Goal: Find specific page/section: Find specific page/section

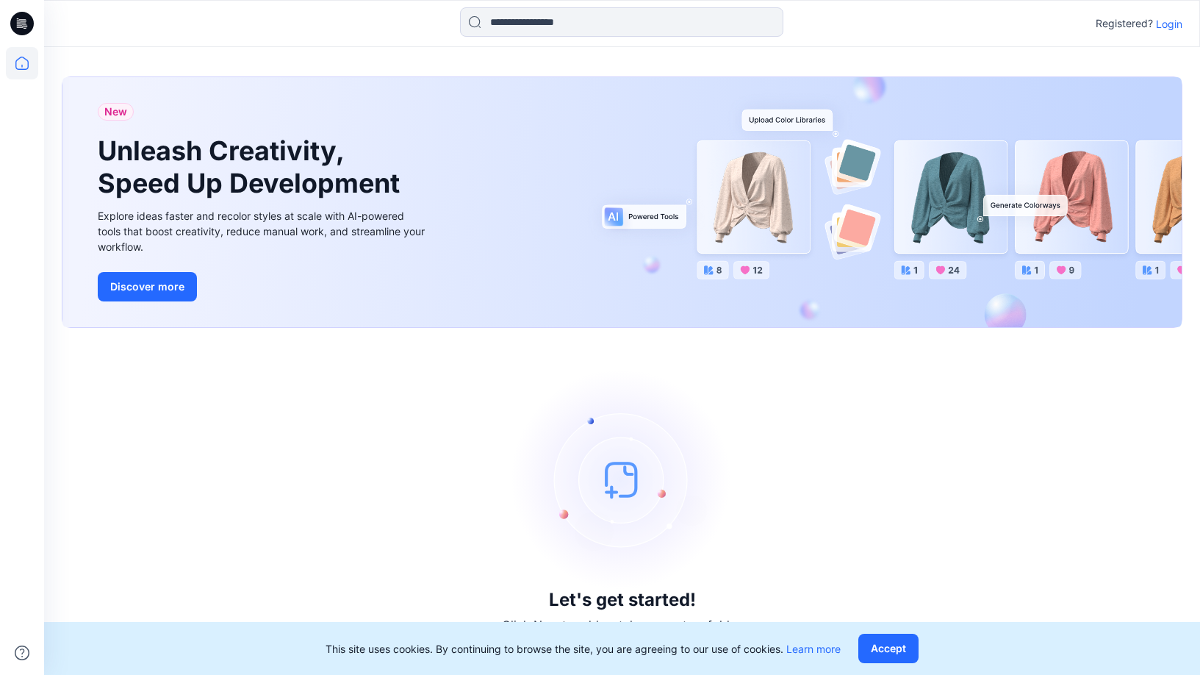
click at [22, 32] on icon at bounding box center [22, 24] width 24 height 24
click at [31, 62] on icon at bounding box center [22, 63] width 32 height 32
click at [1169, 27] on p "Login" at bounding box center [1169, 23] width 26 height 15
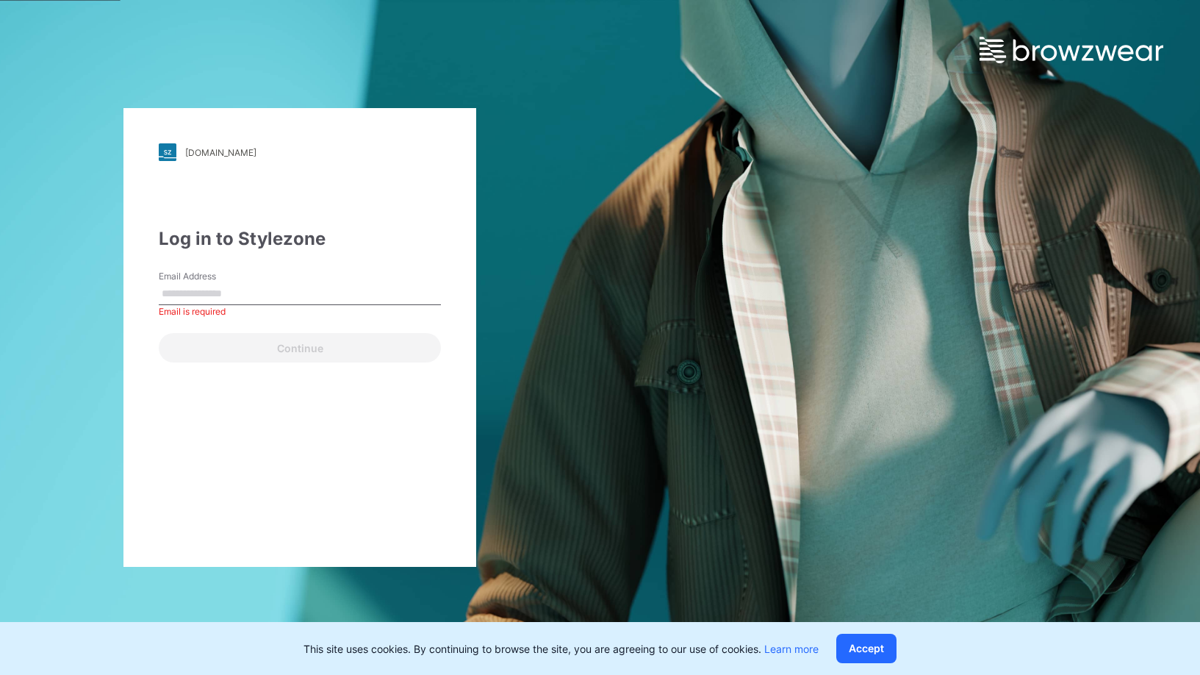
click at [223, 298] on input "Email Address" at bounding box center [300, 294] width 282 height 22
type input "**********"
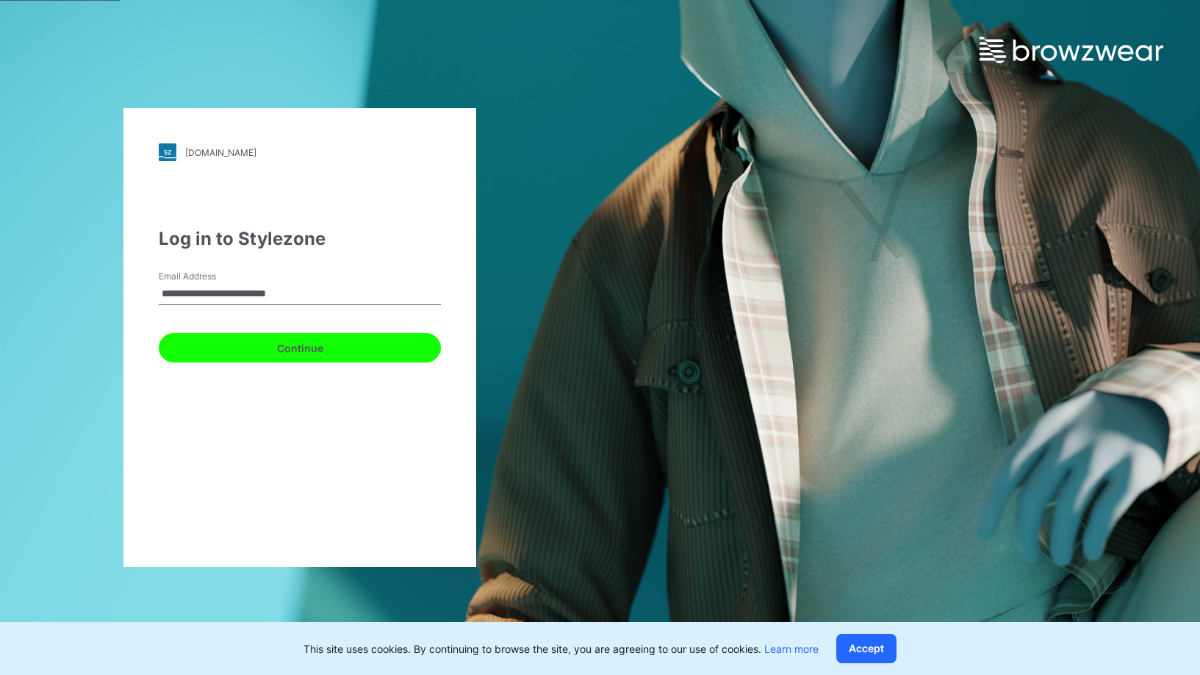
click at [371, 350] on button "Continue" at bounding box center [300, 347] width 282 height 29
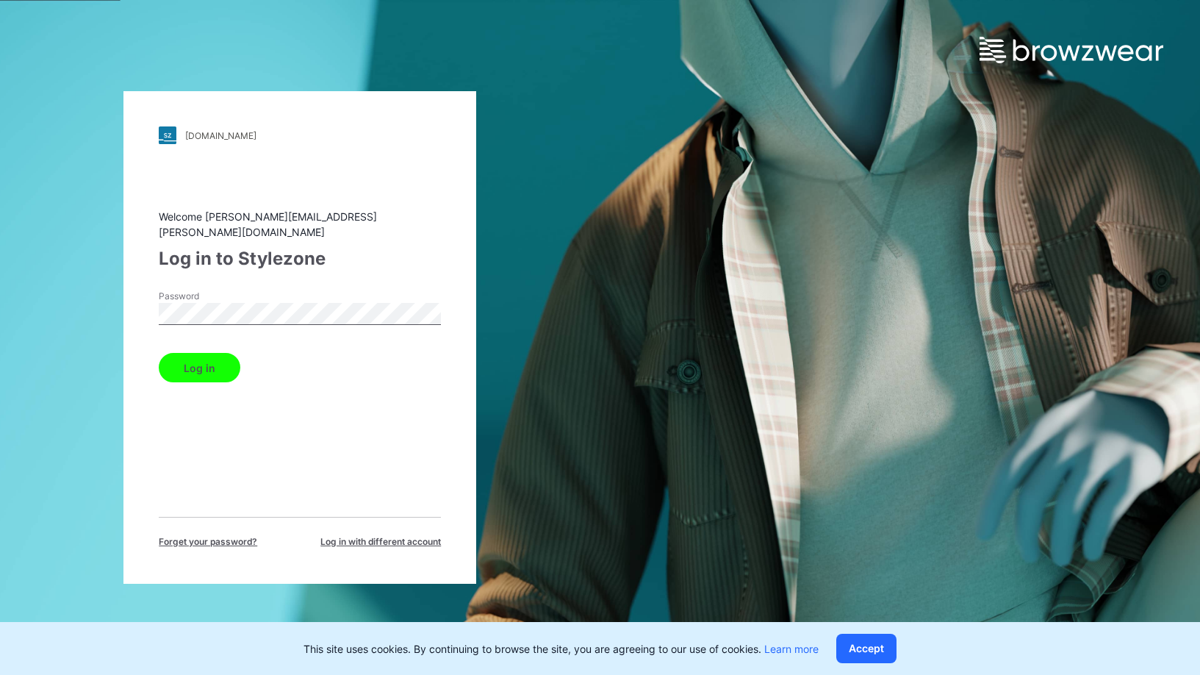
click at [226, 363] on button "Log in" at bounding box center [200, 367] width 82 height 29
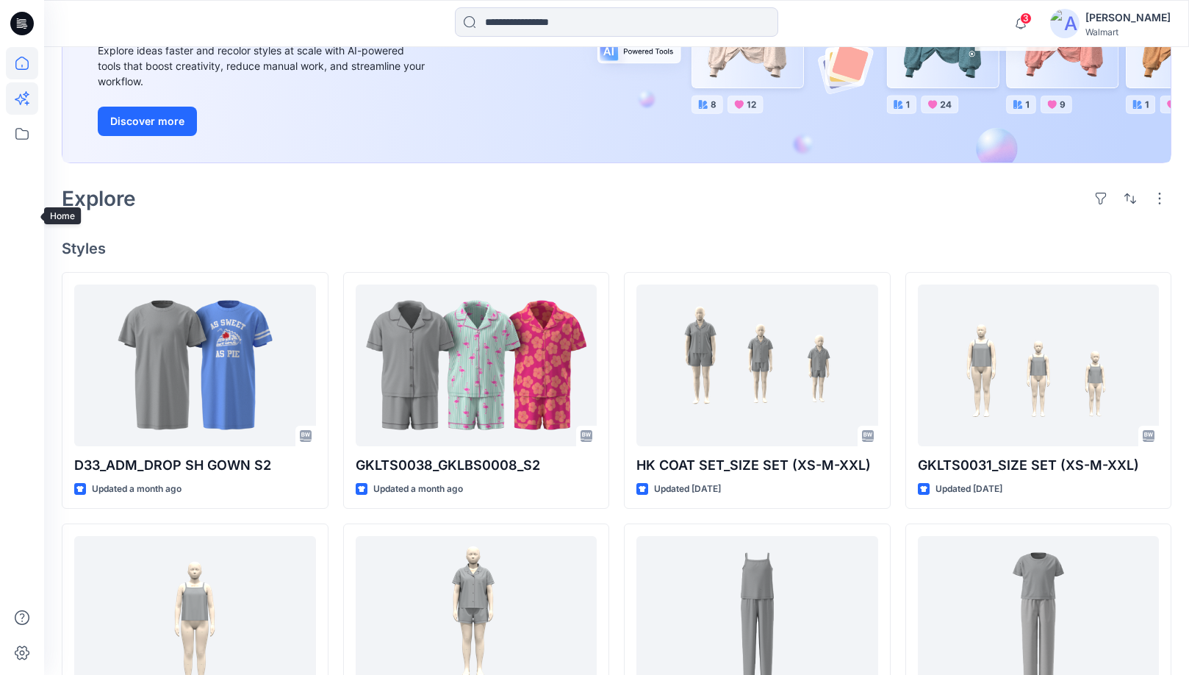
scroll to position [73, 0]
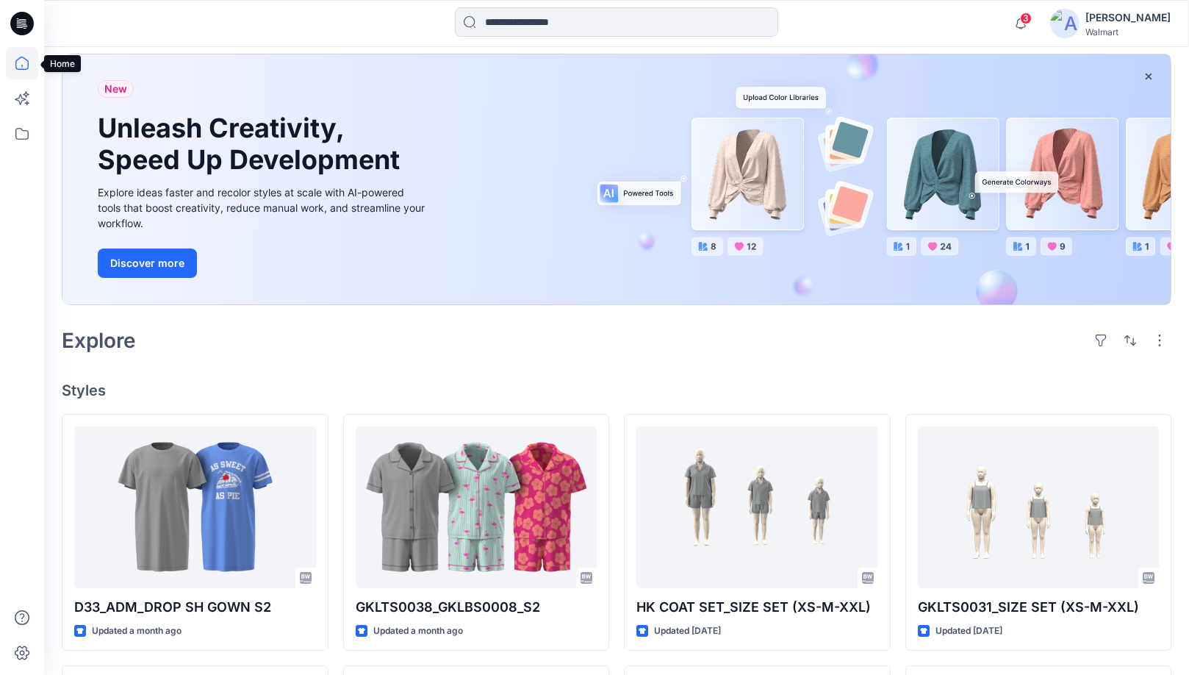
click at [28, 55] on icon at bounding box center [22, 63] width 32 height 32
click at [21, 138] on icon at bounding box center [22, 134] width 32 height 32
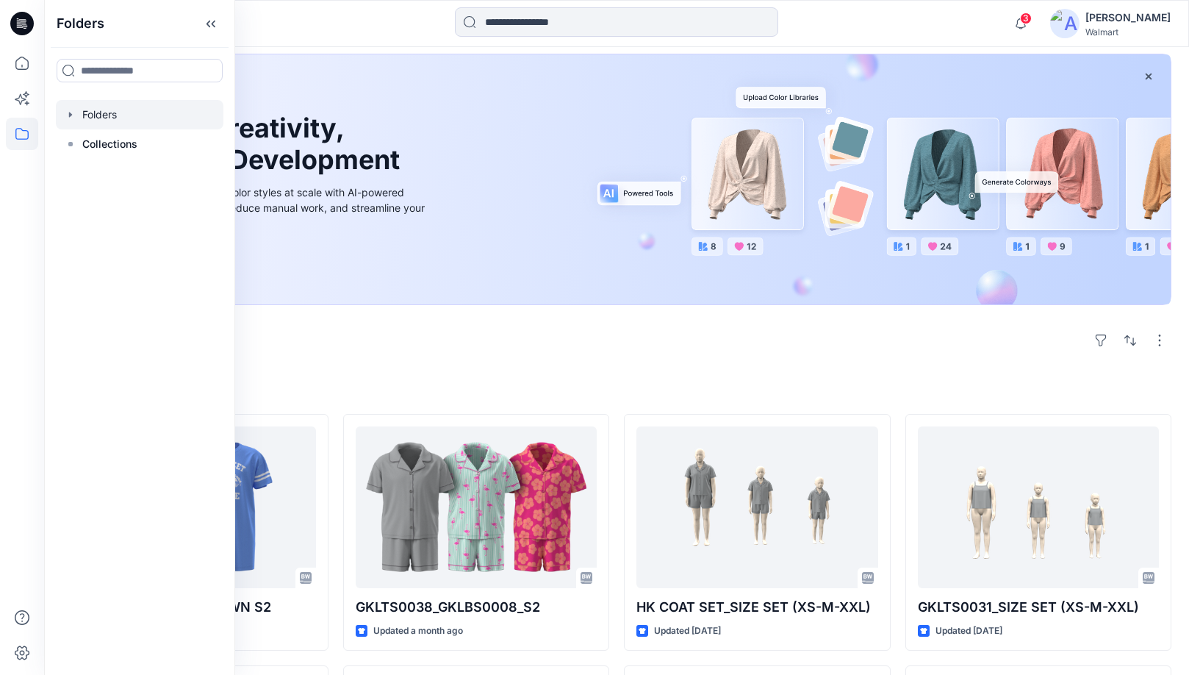
click at [105, 117] on div at bounding box center [140, 114] width 168 height 29
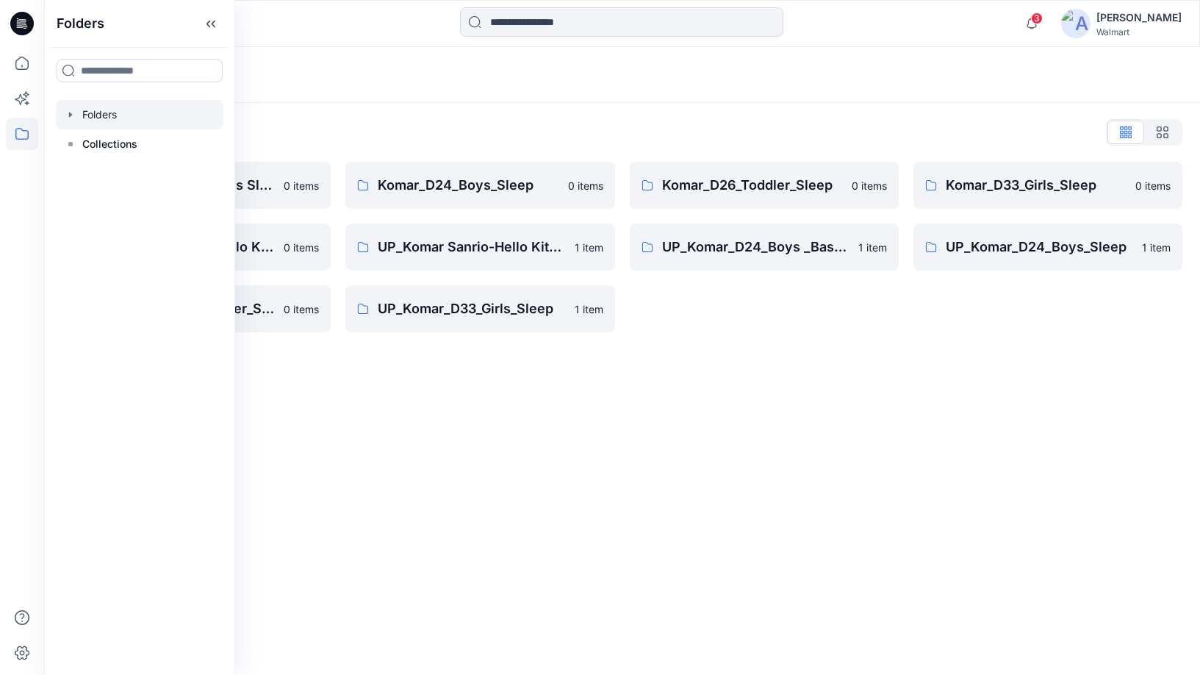
click at [641, 399] on div "Folders Folders List [PERSON_NAME] Kid's Sleep Basics D24 & D33 0 items UP_Koma…" at bounding box center [622, 361] width 1156 height 628
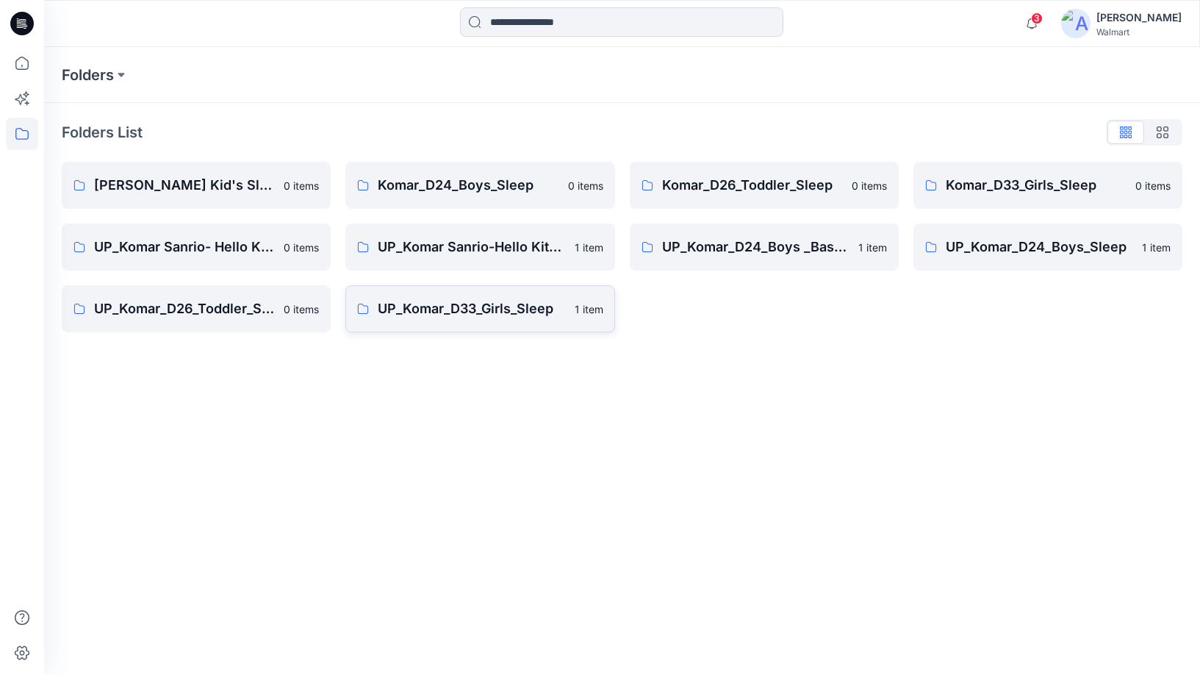
click at [462, 315] on p "UP_Komar_D33_Girls_Sleep" at bounding box center [471, 308] width 187 height 21
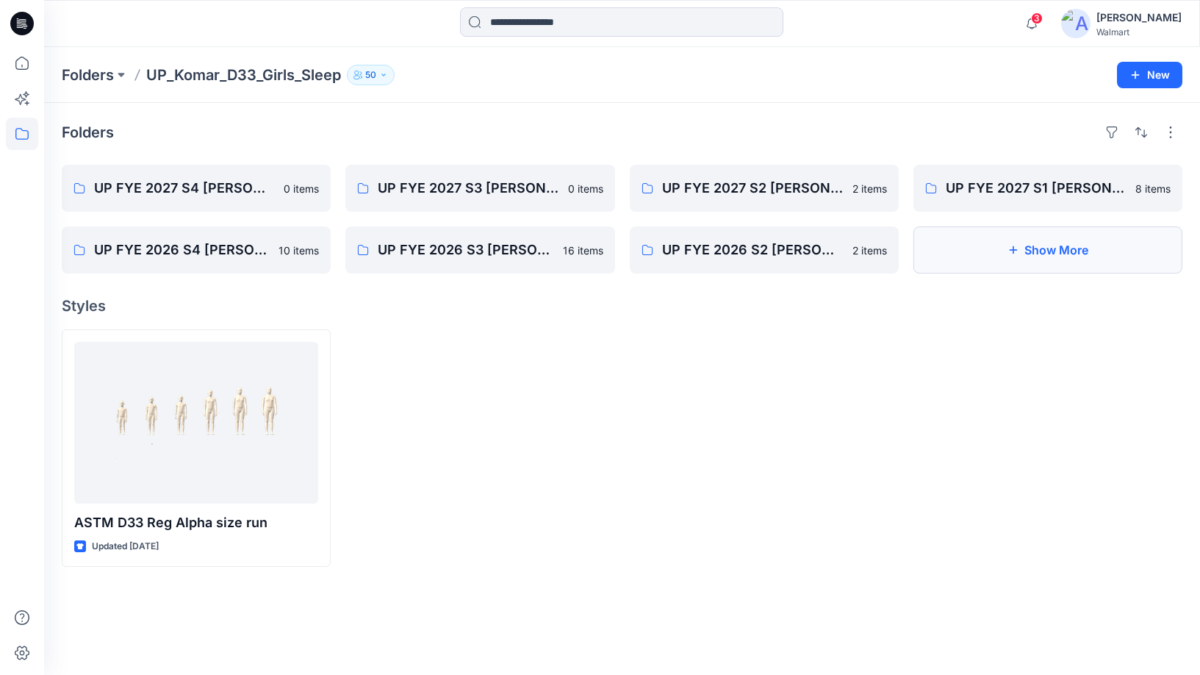
click at [1023, 244] on button "Show More" at bounding box center [1047, 249] width 269 height 47
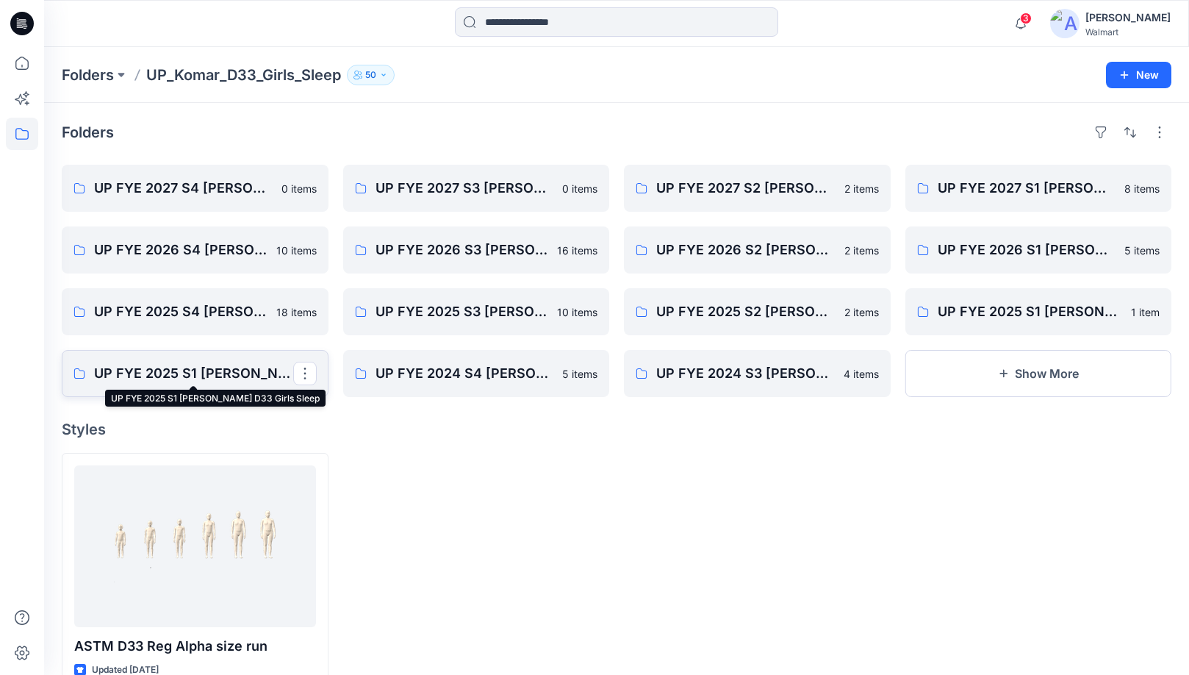
click at [215, 374] on p "UP FYE 2025 S1 [PERSON_NAME] D33 Girls Sleep" at bounding box center [193, 373] width 199 height 21
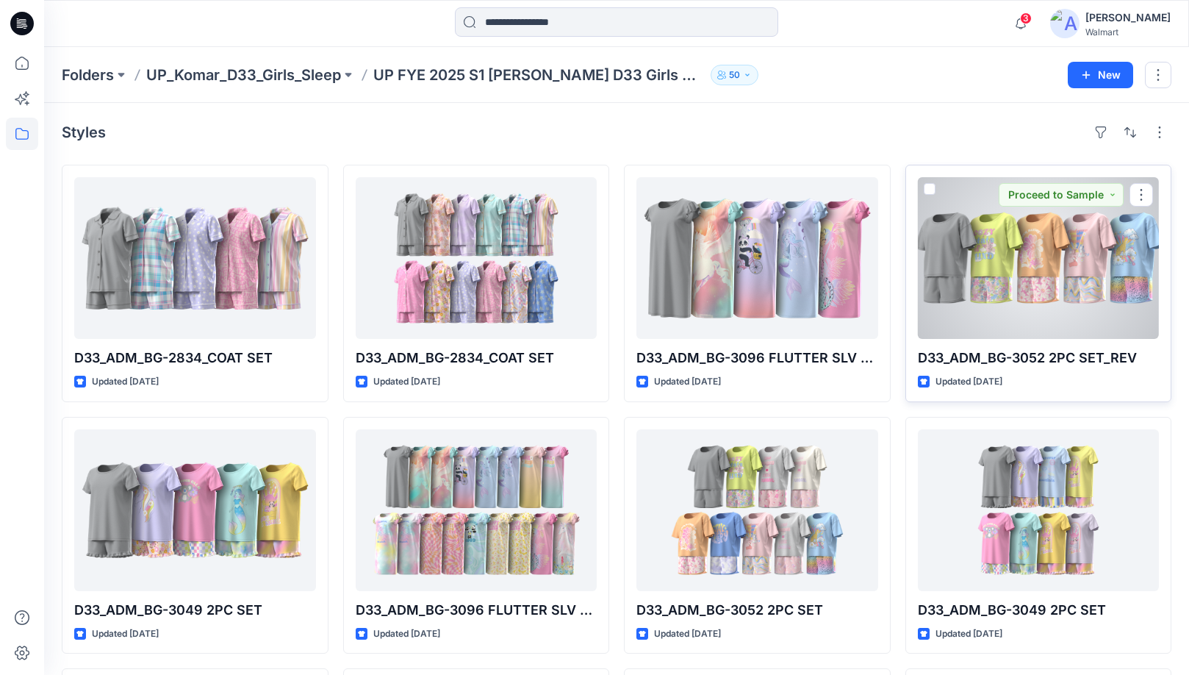
click at [1036, 270] on div at bounding box center [1039, 258] width 242 height 162
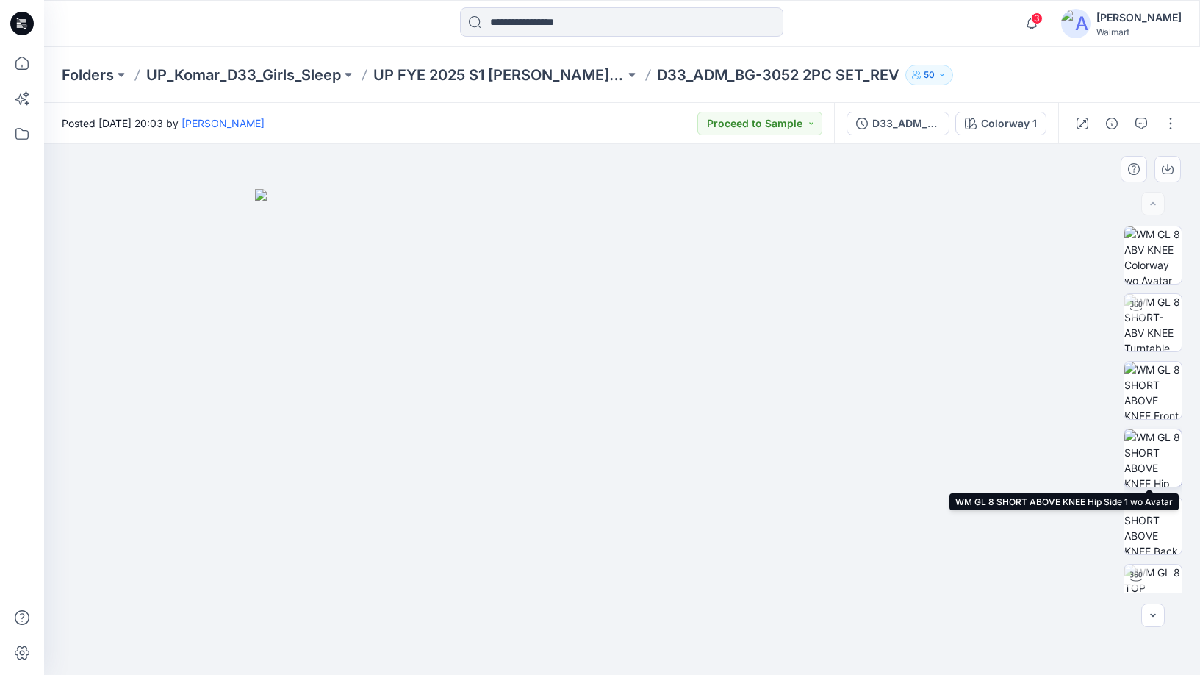
click at [1151, 460] on img at bounding box center [1152, 457] width 57 height 57
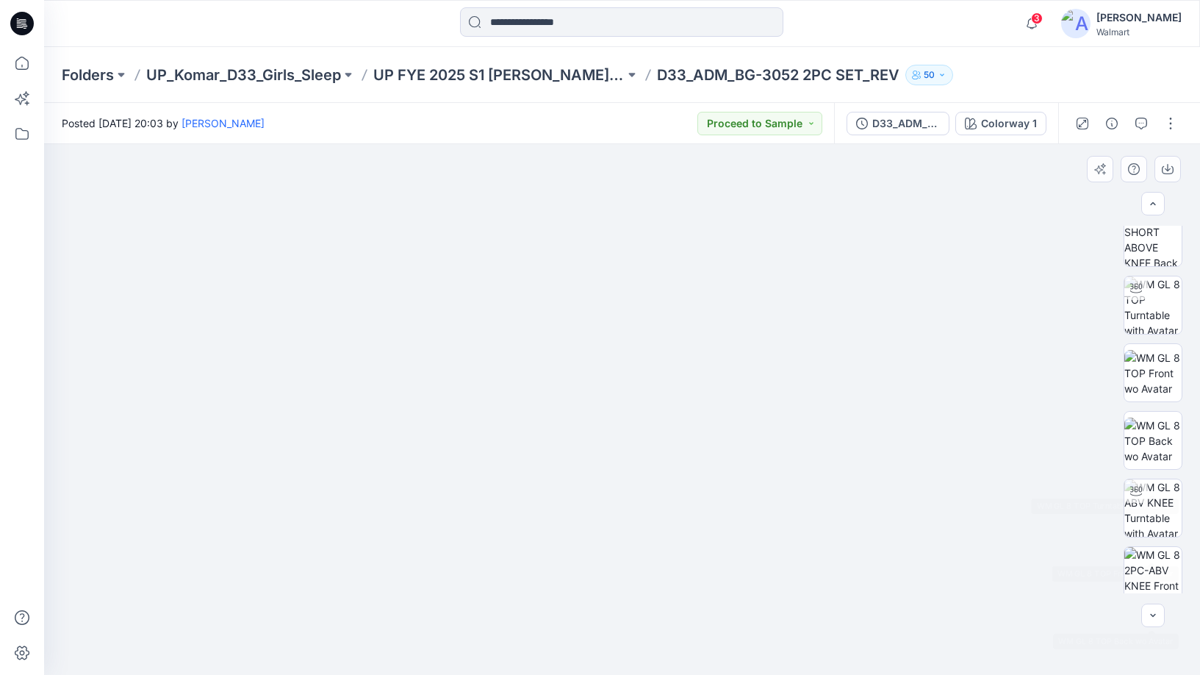
scroll to position [129, 0]
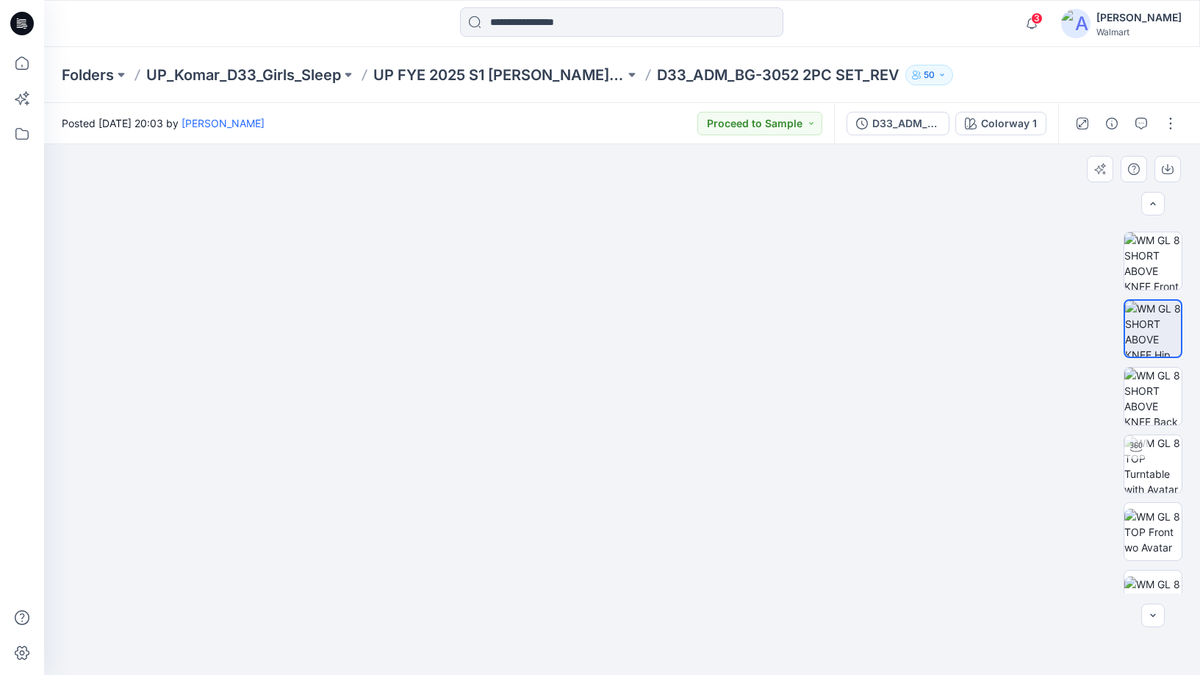
click at [54, 284] on div at bounding box center [622, 409] width 1156 height 531
click at [226, 78] on p "UP_Komar_D33_Girls_Sleep" at bounding box center [243, 75] width 195 height 21
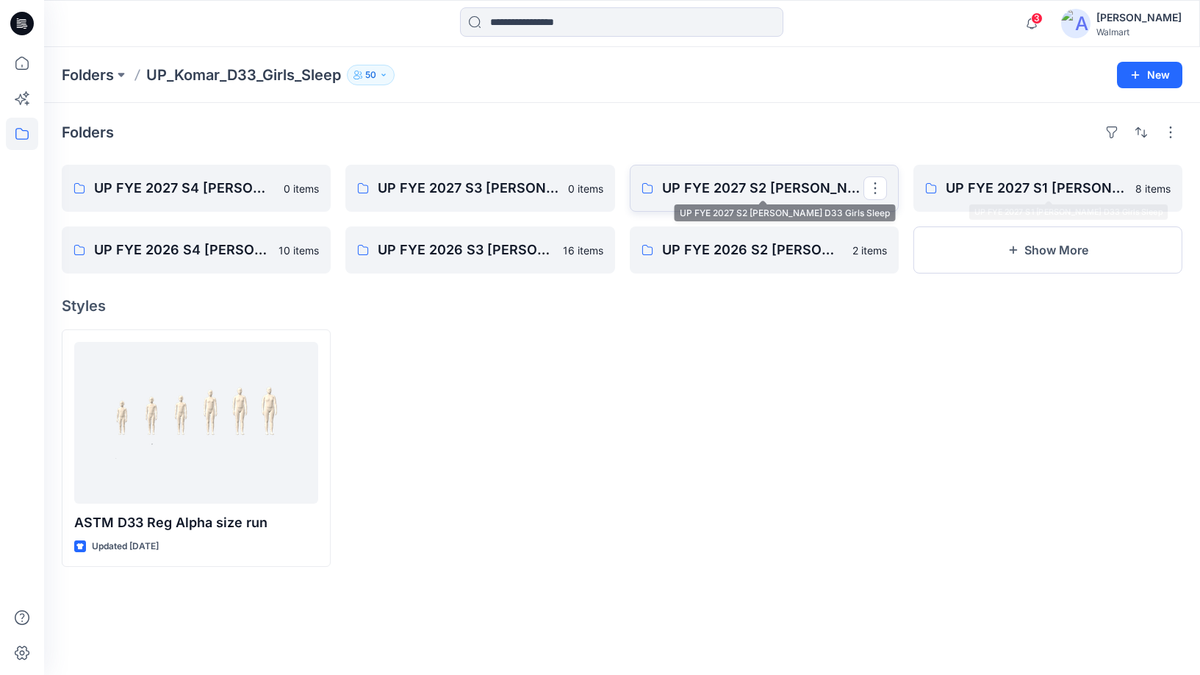
click at [730, 184] on p "UP FYE 2027 S2 [PERSON_NAME] D33 Girls Sleep" at bounding box center [762, 188] width 201 height 21
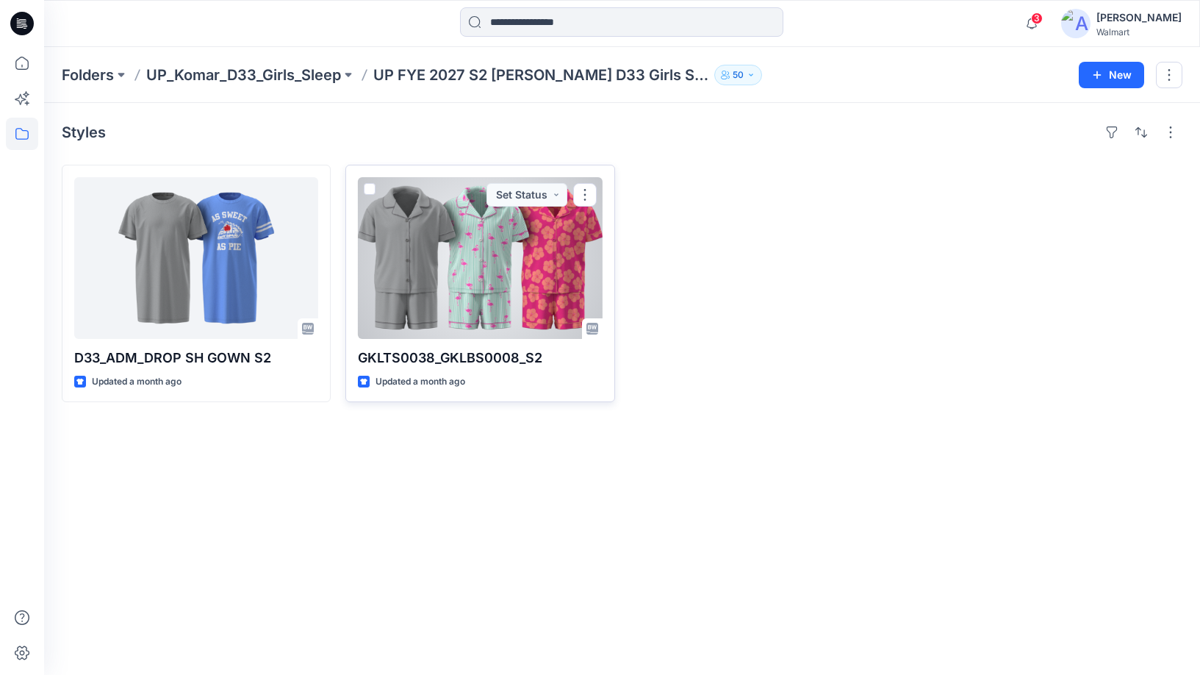
click at [437, 256] on div at bounding box center [480, 258] width 244 height 162
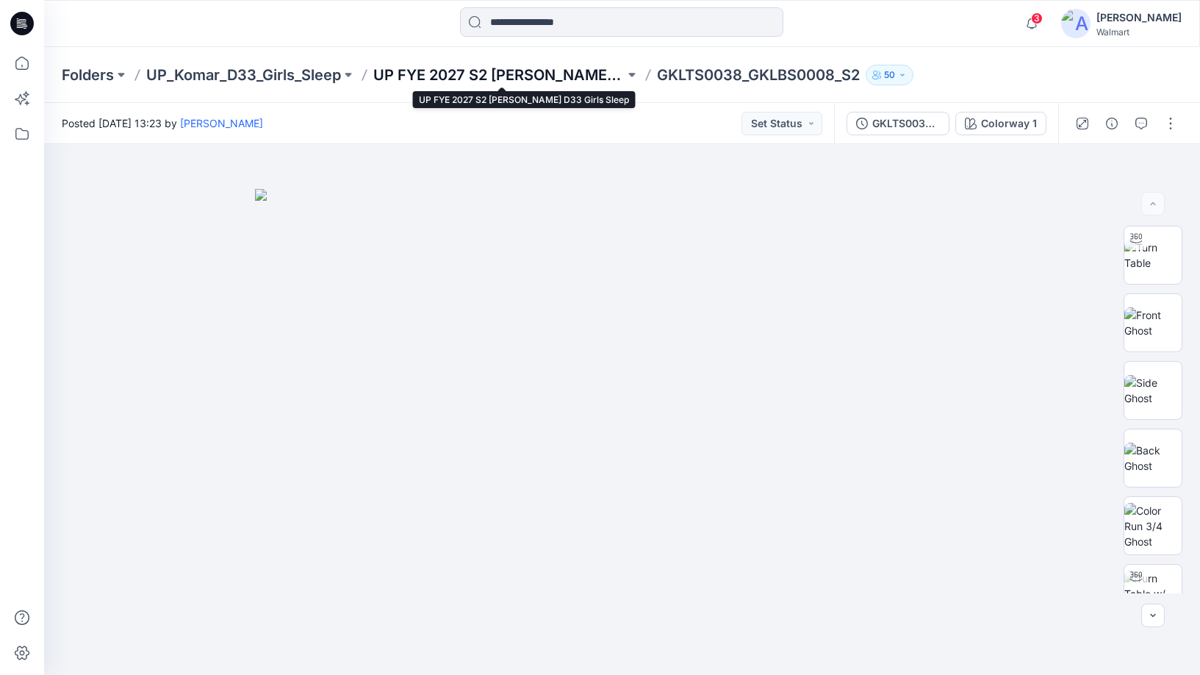
click at [425, 79] on p "UP FYE 2027 S2 [PERSON_NAME] D33 Girls Sleep" at bounding box center [498, 75] width 251 height 21
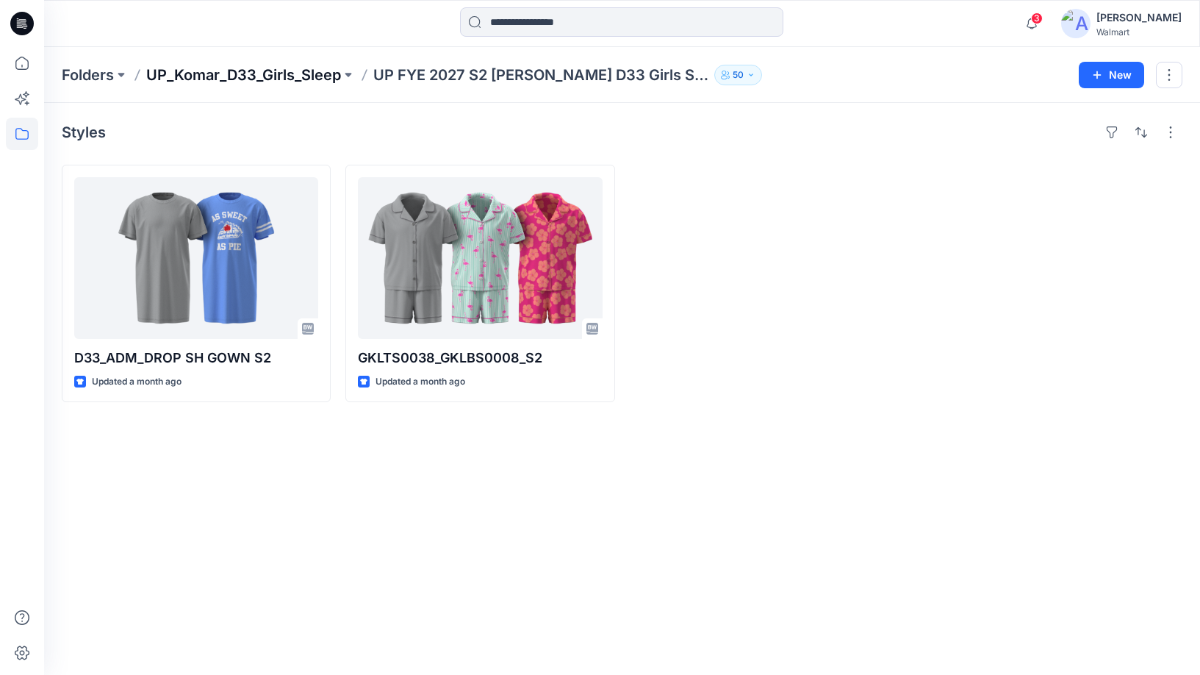
click at [305, 76] on p "UP_Komar_D33_Girls_Sleep" at bounding box center [243, 75] width 195 height 21
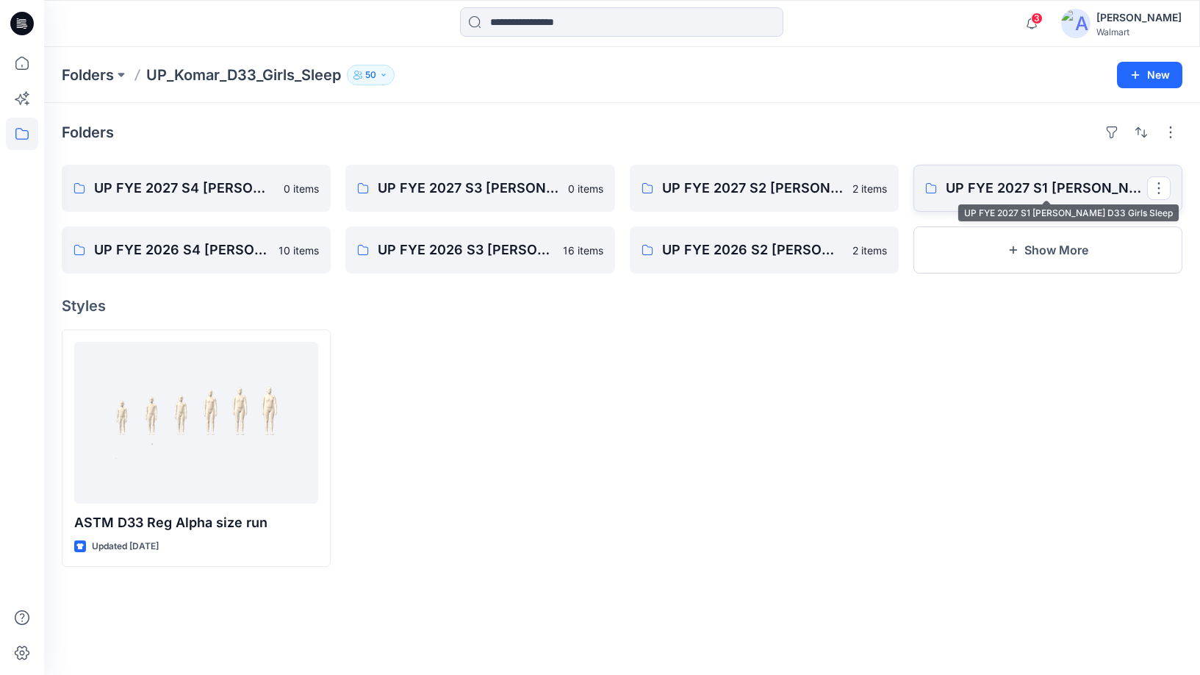
click at [1049, 195] on p "UP FYE 2027 S1 [PERSON_NAME] D33 Girls Sleep" at bounding box center [1046, 188] width 201 height 21
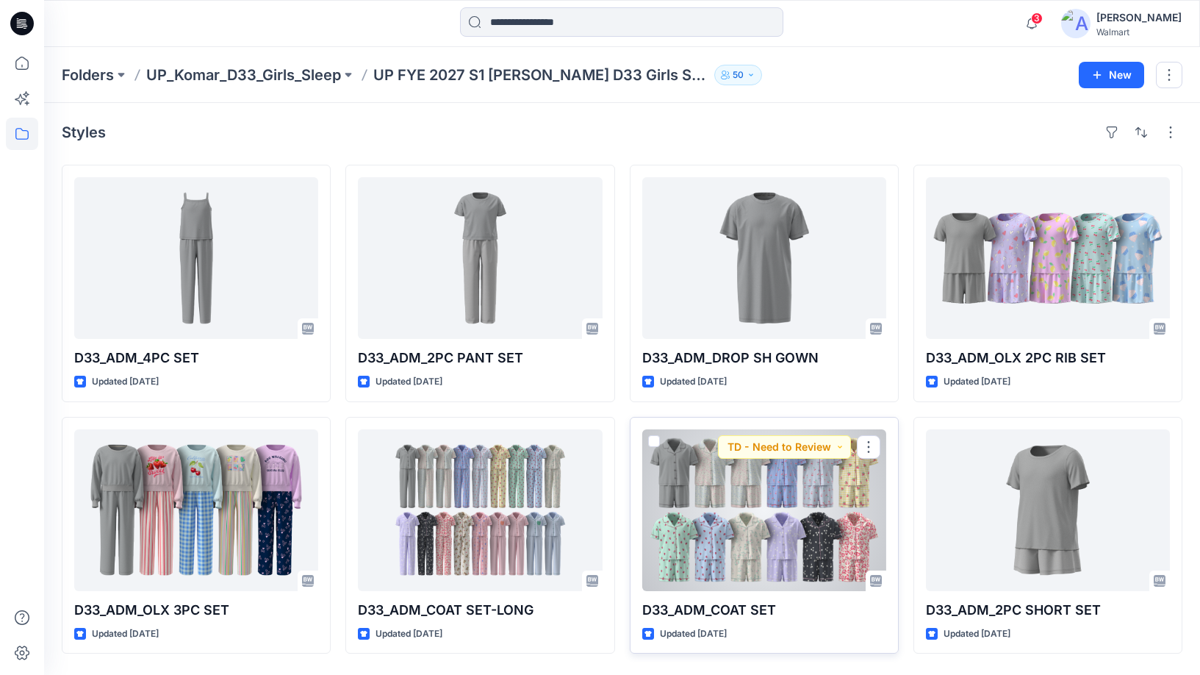
click at [700, 455] on div at bounding box center [764, 510] width 244 height 162
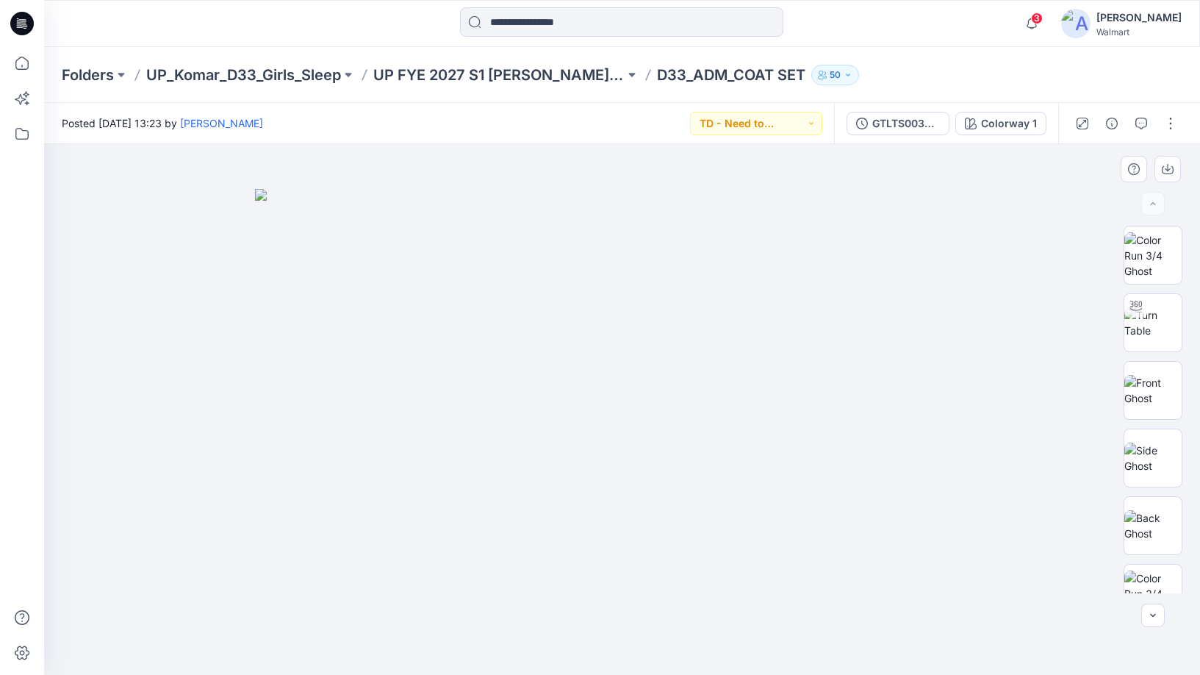
click at [366, 274] on img at bounding box center [622, 432] width 735 height 486
click at [248, 80] on p "UP_Komar_D33_Girls_Sleep" at bounding box center [243, 75] width 195 height 21
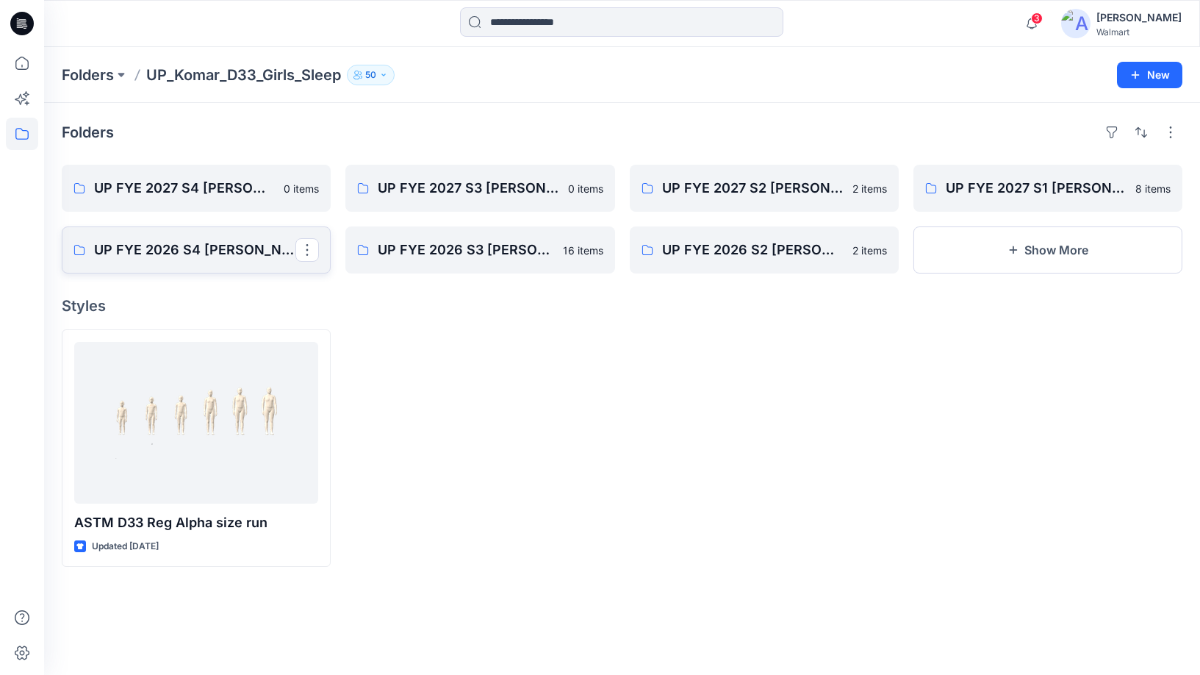
click at [225, 255] on p "UP FYE 2026 S4 [PERSON_NAME] D33 Girls Sleep" at bounding box center [194, 250] width 201 height 21
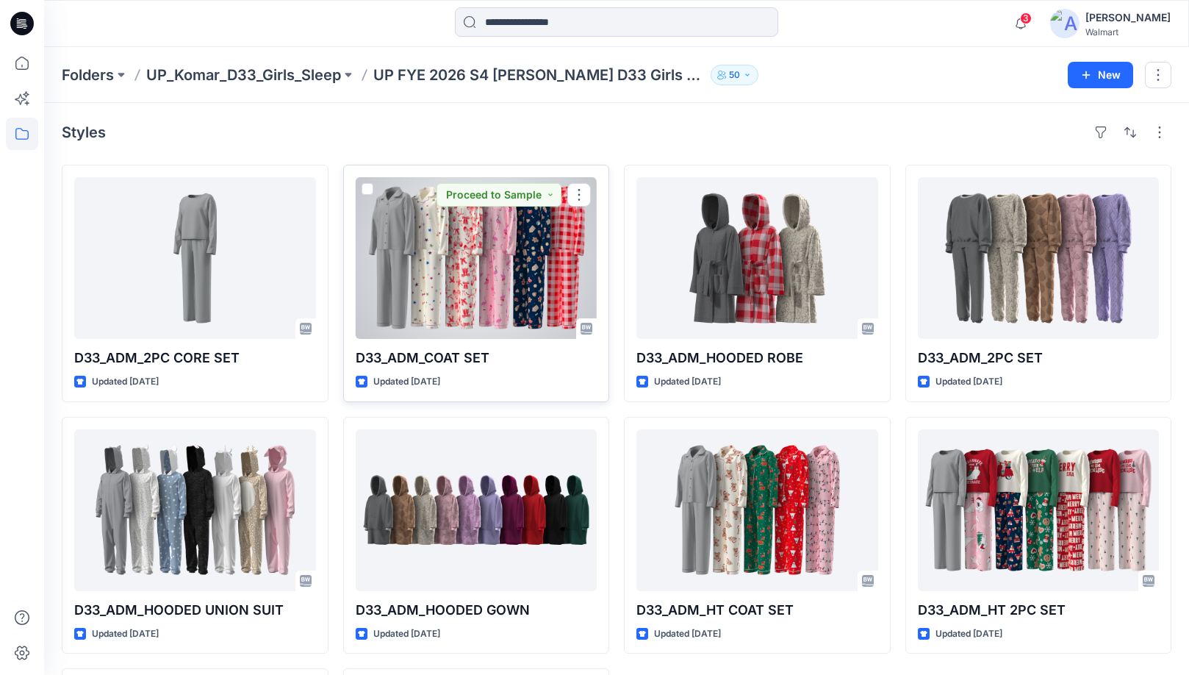
click at [452, 263] on div at bounding box center [477, 258] width 242 height 162
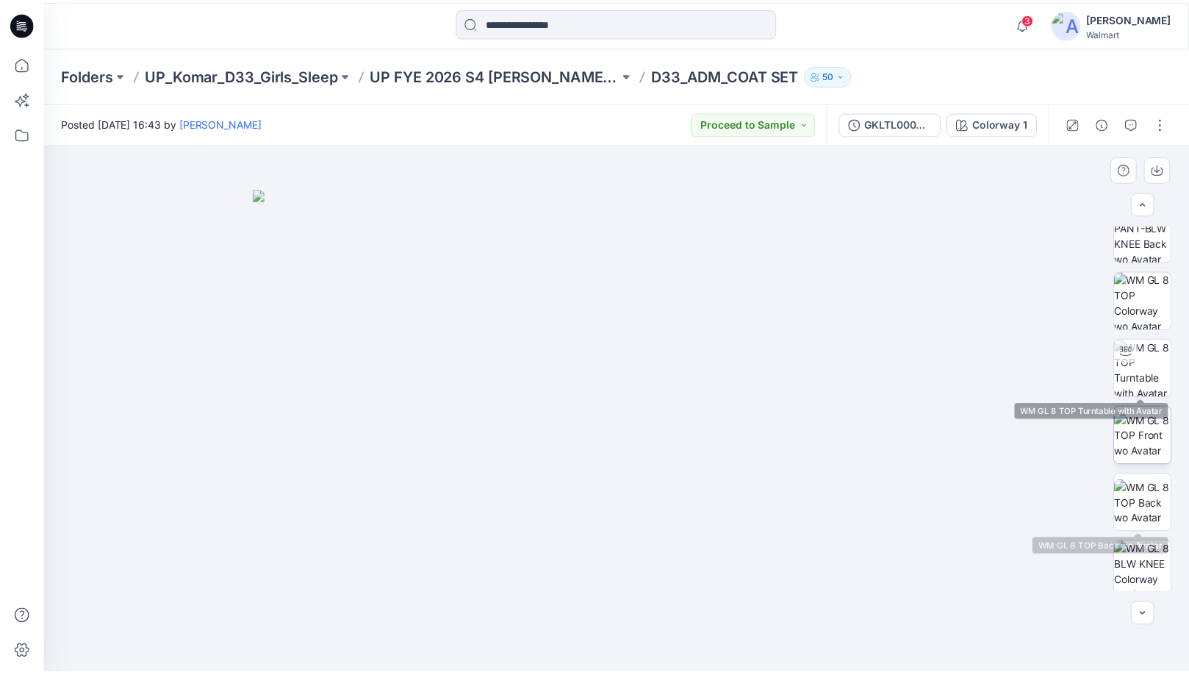
scroll to position [294, 0]
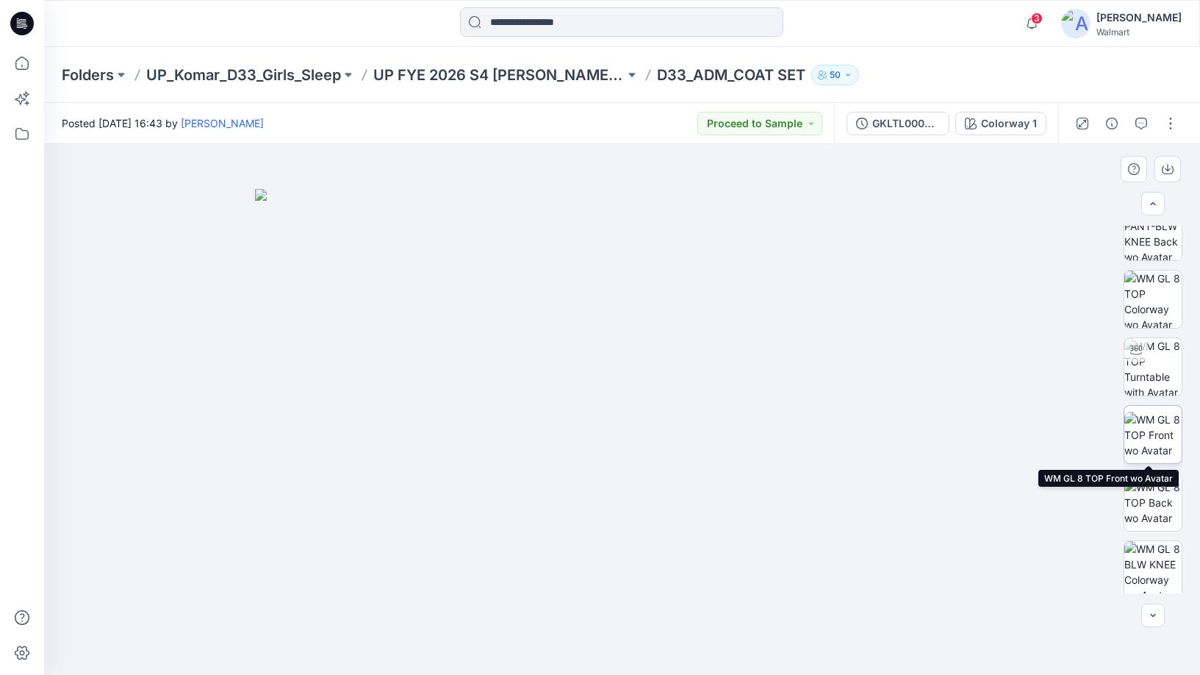
click at [1153, 425] on img at bounding box center [1152, 435] width 57 height 46
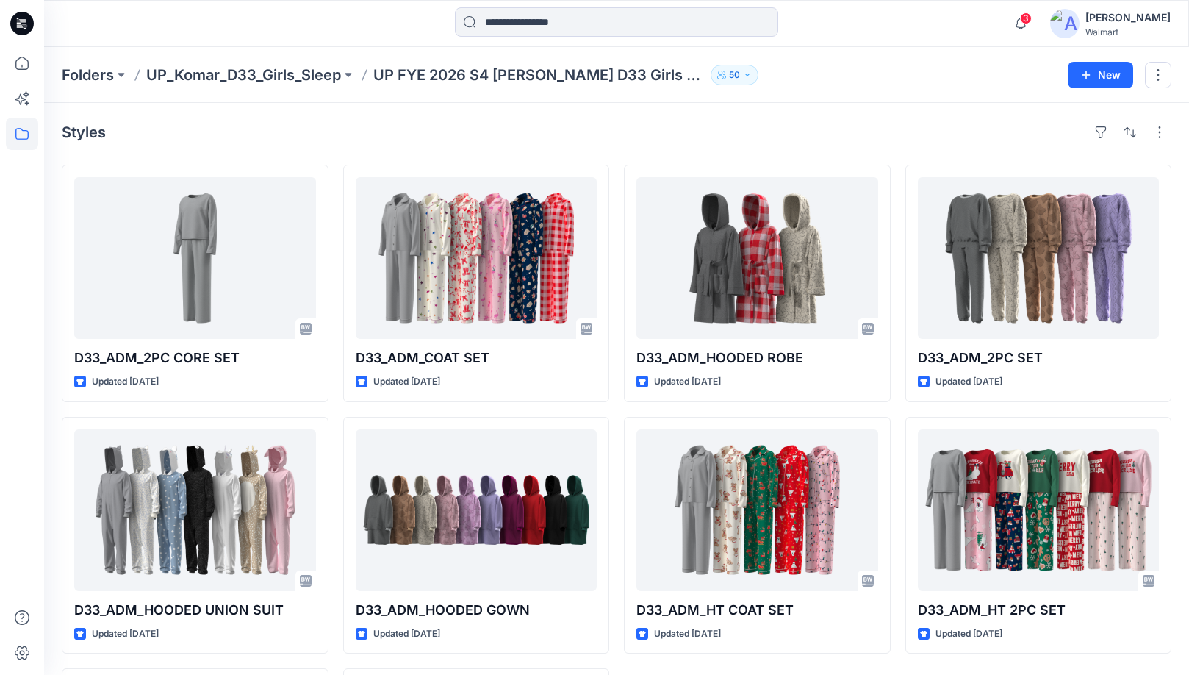
click at [279, 78] on p "UP_Komar_D33_Girls_Sleep" at bounding box center [243, 75] width 195 height 21
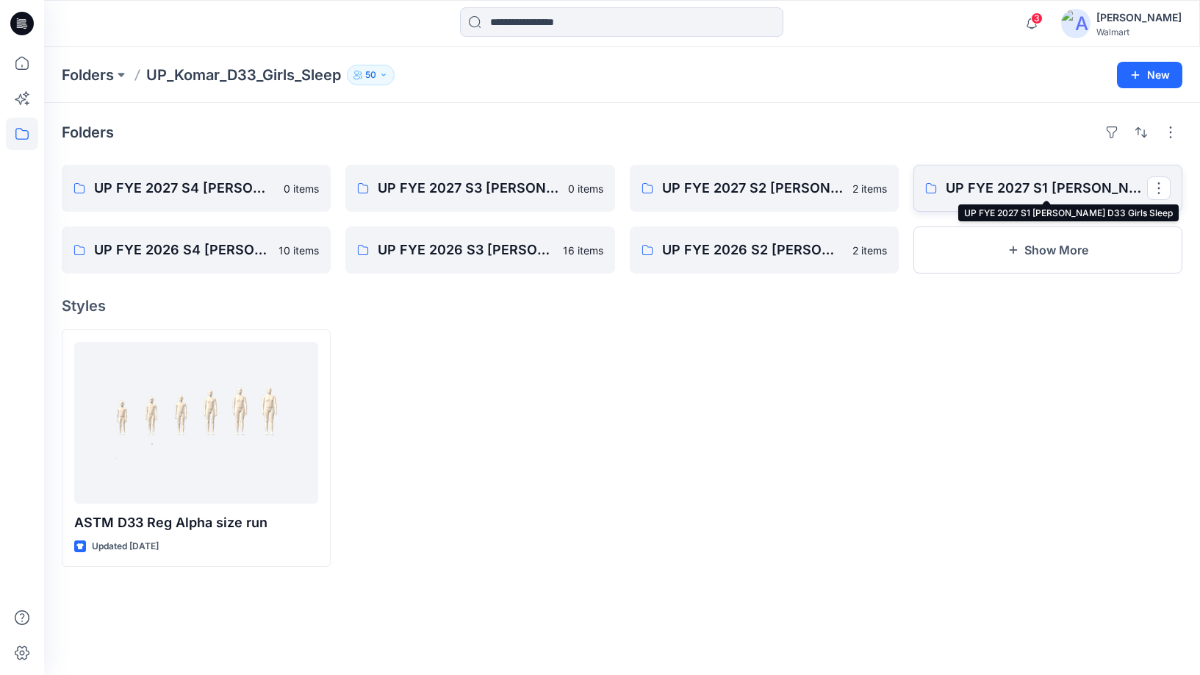
click at [999, 183] on p "UP FYE 2027 S1 [PERSON_NAME] D33 Girls Sleep" at bounding box center [1046, 188] width 201 height 21
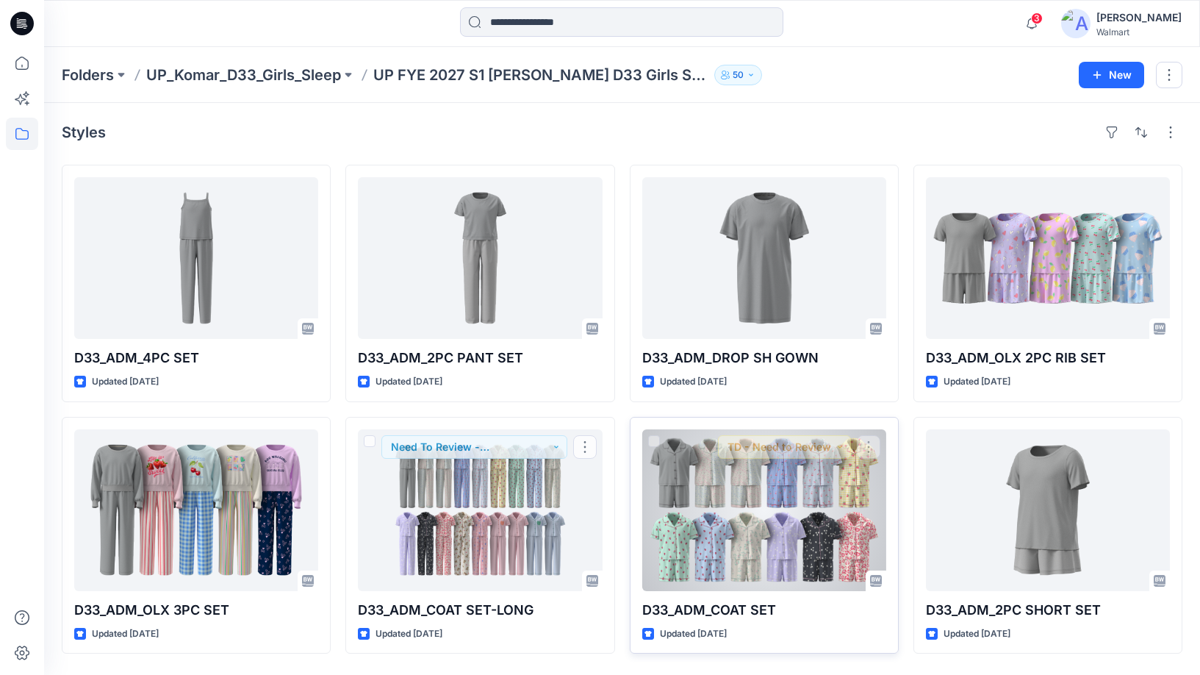
click at [707, 473] on div at bounding box center [764, 510] width 244 height 162
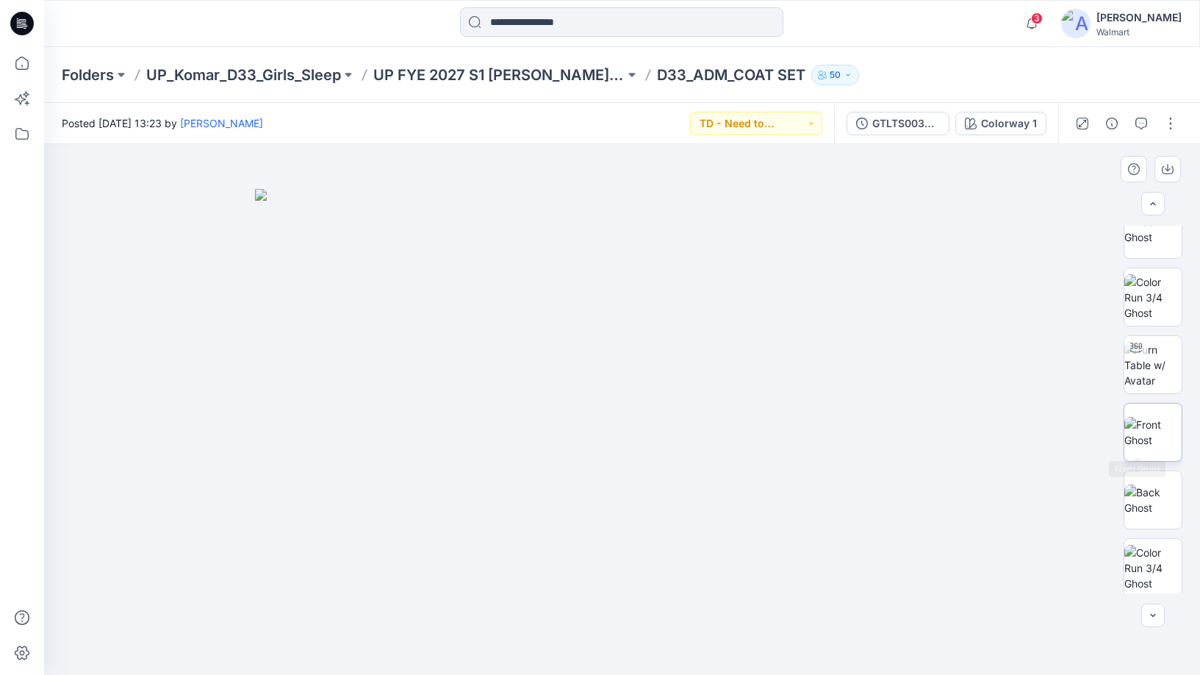
scroll to position [294, 0]
click at [1159, 419] on img at bounding box center [1152, 434] width 57 height 31
drag, startPoint x: 919, startPoint y: 38, endPoint x: 754, endPoint y: 26, distance: 165.8
click at [919, 38] on div "3 Notifications [PERSON_NAME] shared GKLGS0013_S2 in UP FYE 2027 S2 [PERSON_NAM…" at bounding box center [621, 23] width 1155 height 32
